Goal: Task Accomplishment & Management: Manage account settings

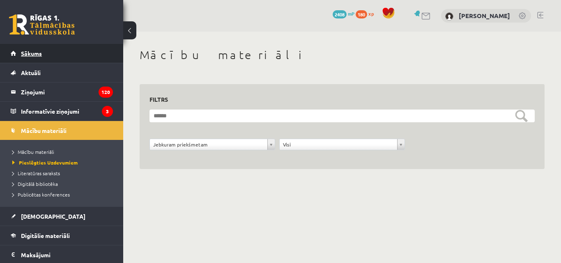
click at [46, 54] on link "Sākums" at bounding box center [62, 53] width 102 height 19
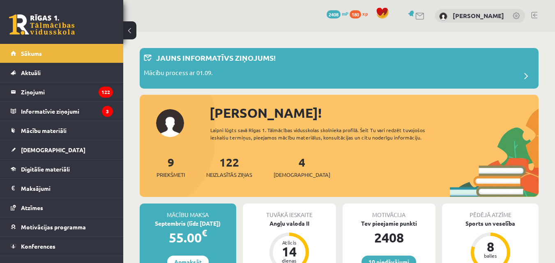
click at [535, 16] on link at bounding box center [534, 15] width 6 height 7
